Goal: Information Seeking & Learning: Learn about a topic

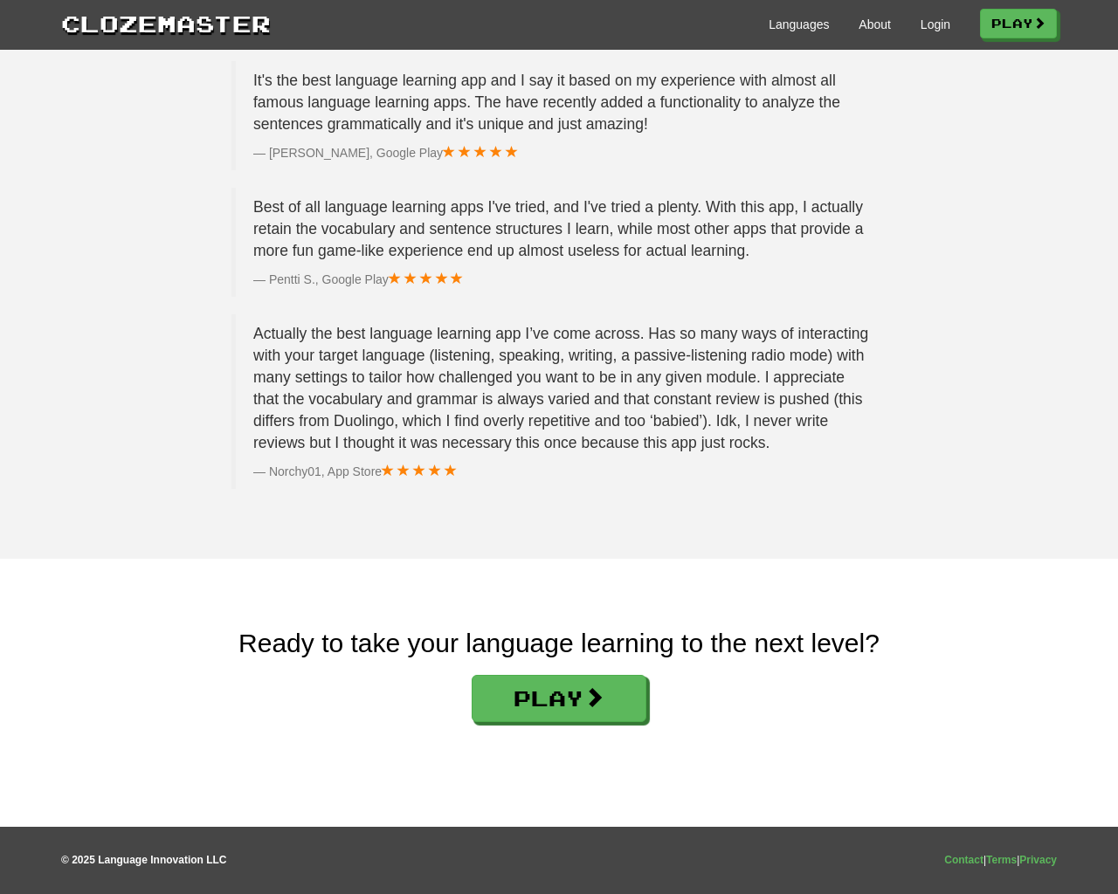
scroll to position [2625, 0]
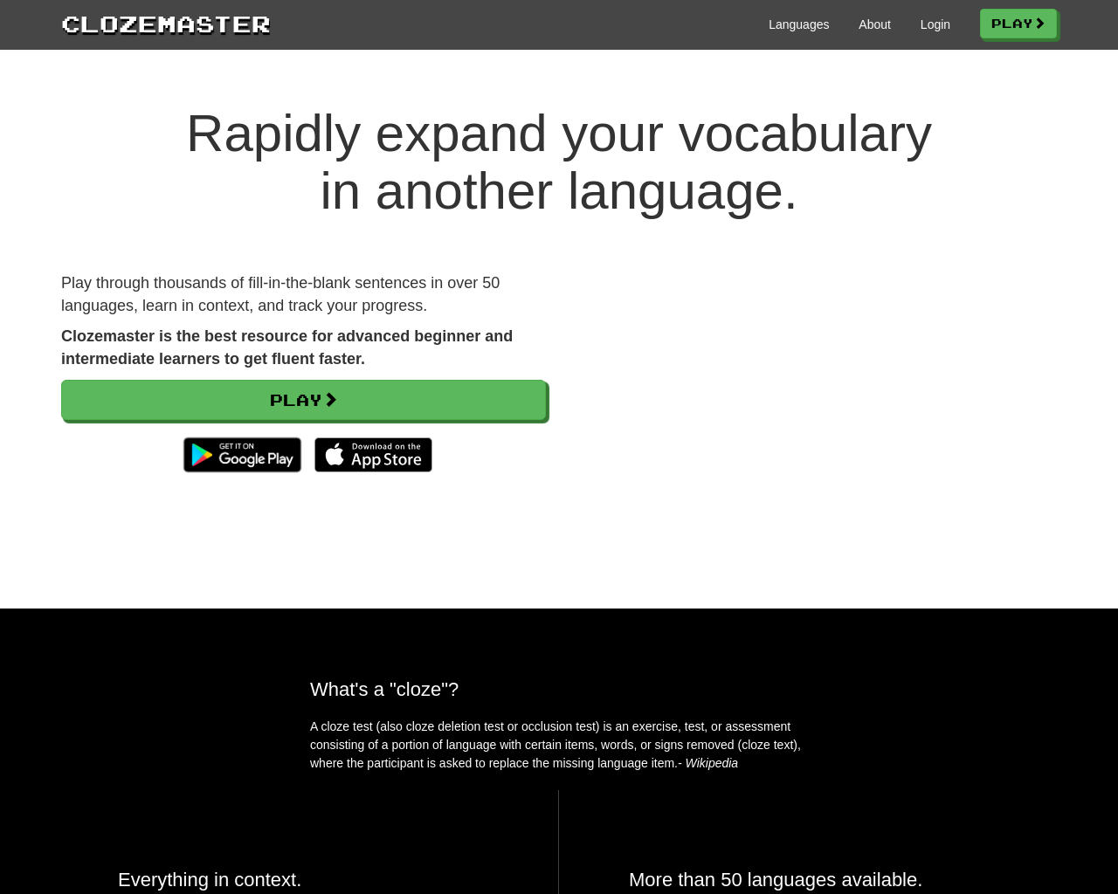
scroll to position [2625, 0]
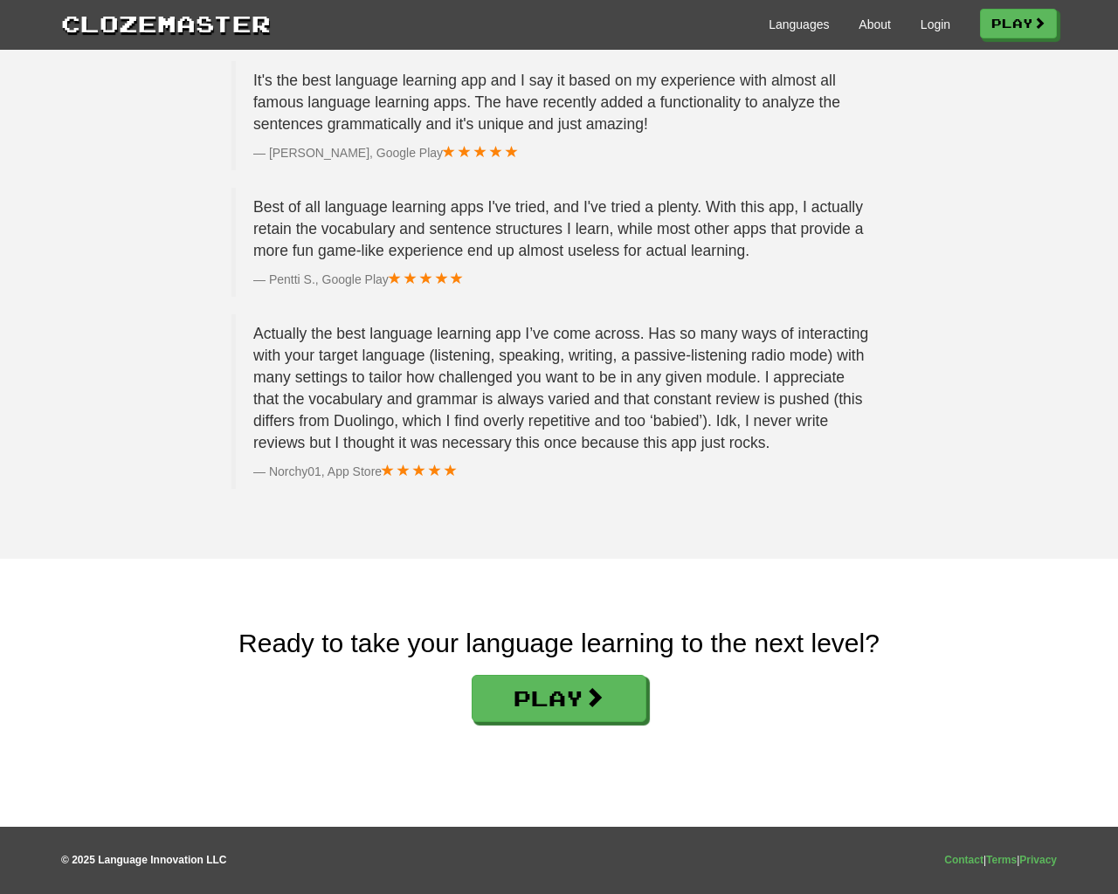
scroll to position [2625, 0]
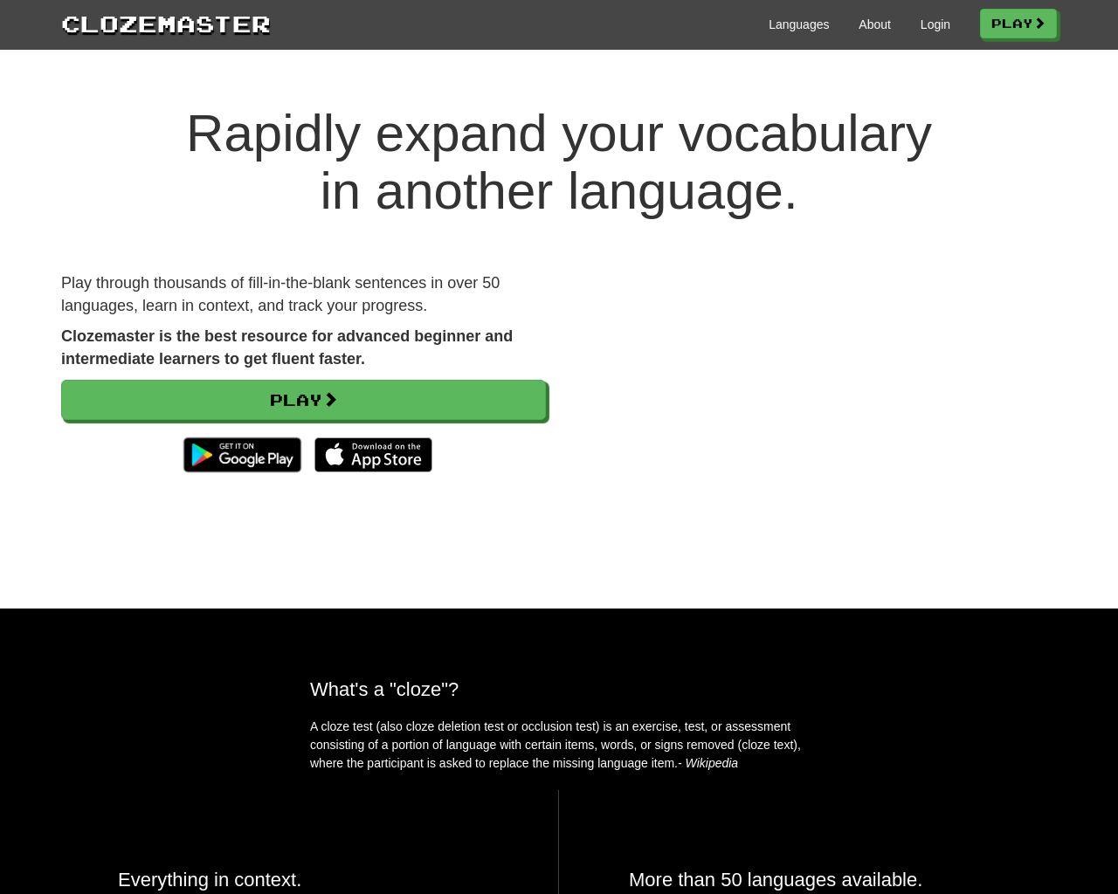
scroll to position [2625, 0]
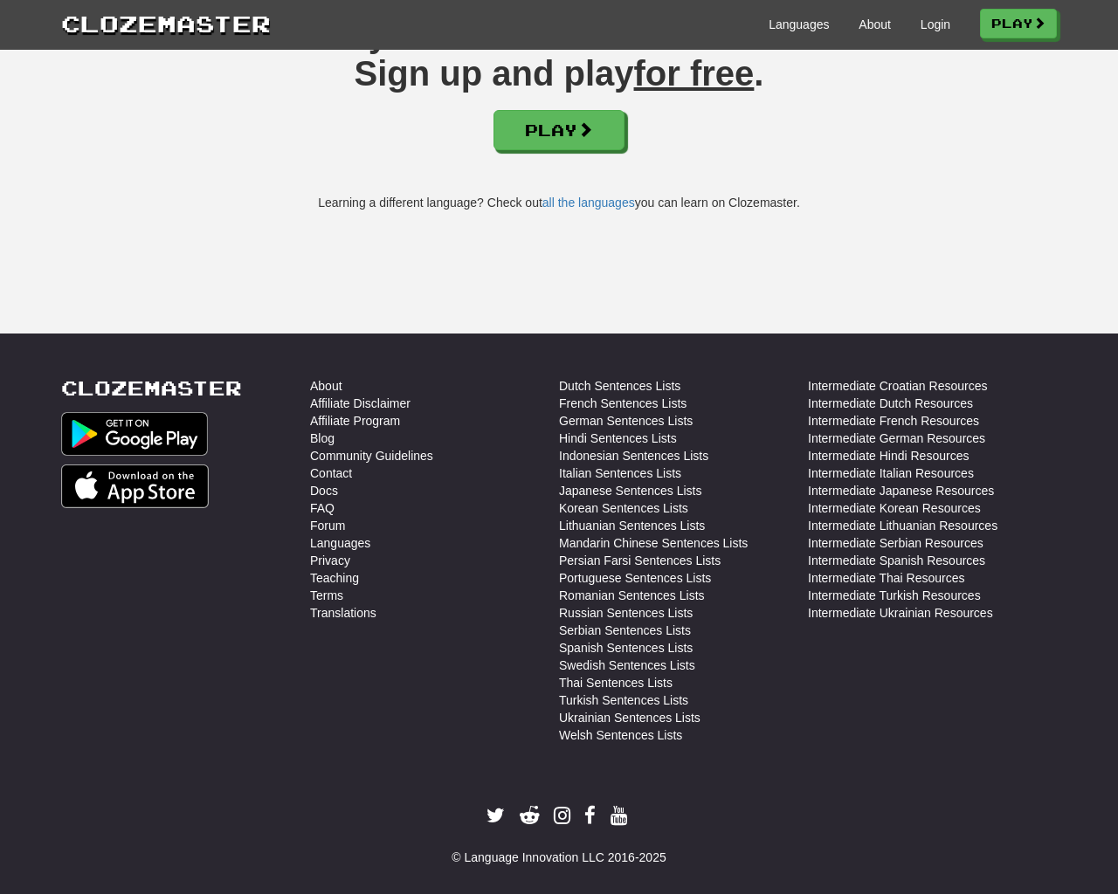
scroll to position [3101, 0]
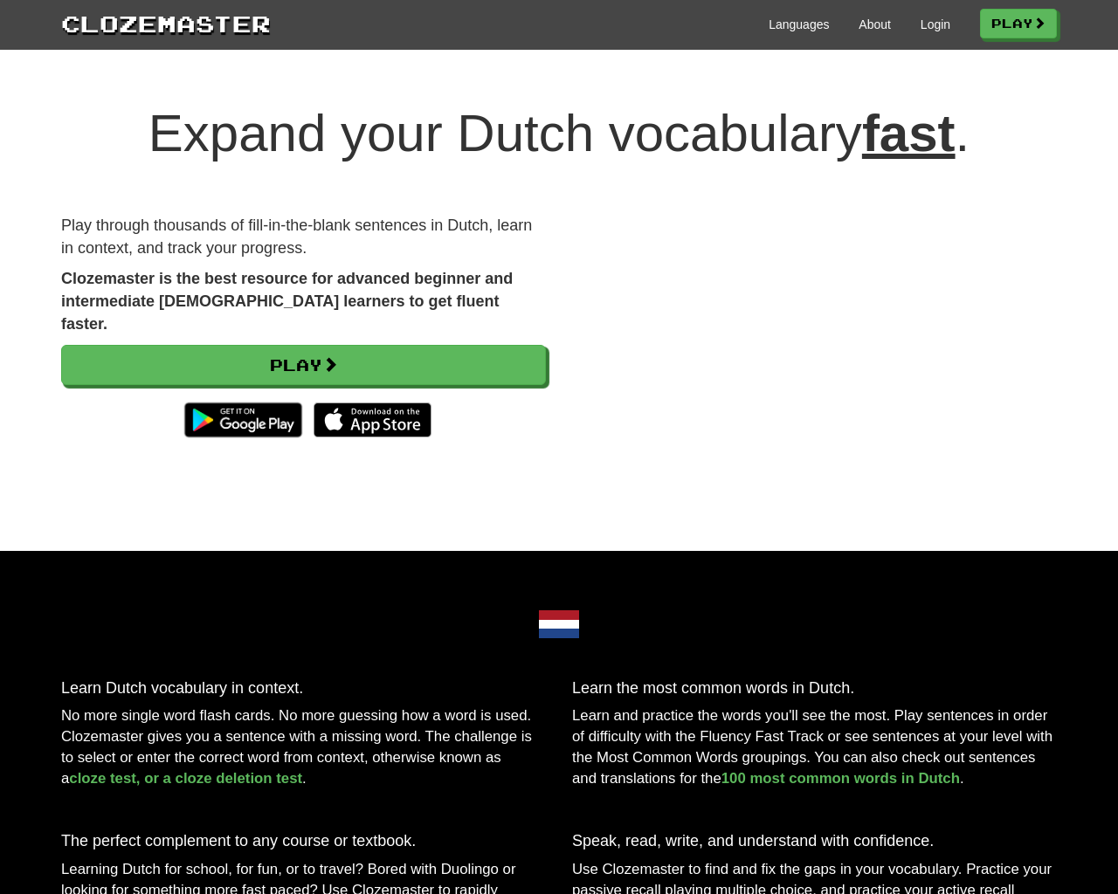
scroll to position [3101, 0]
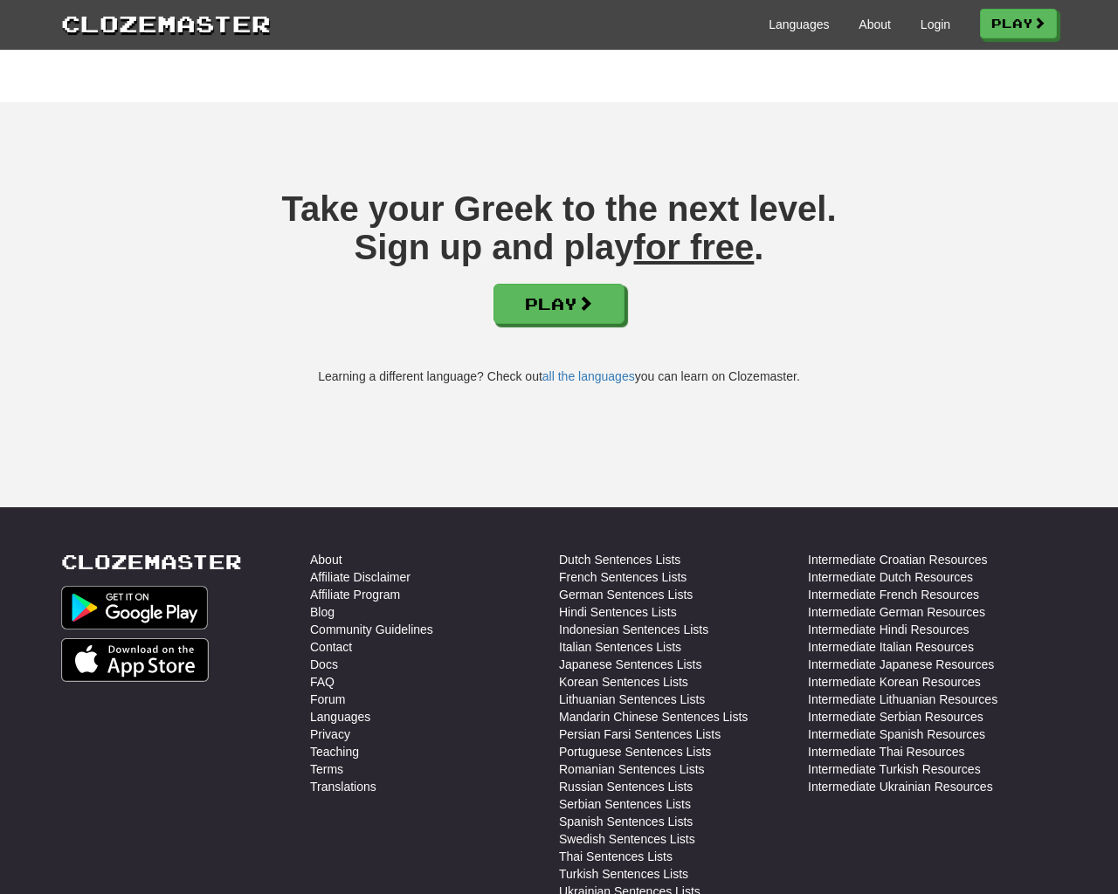
scroll to position [2817, 0]
